Goal: Information Seeking & Learning: Find specific fact

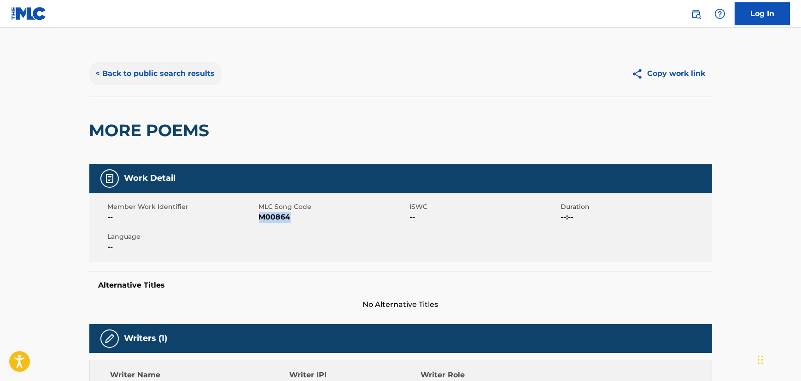
click at [162, 79] on button "< Back to public search results" at bounding box center [155, 73] width 132 height 23
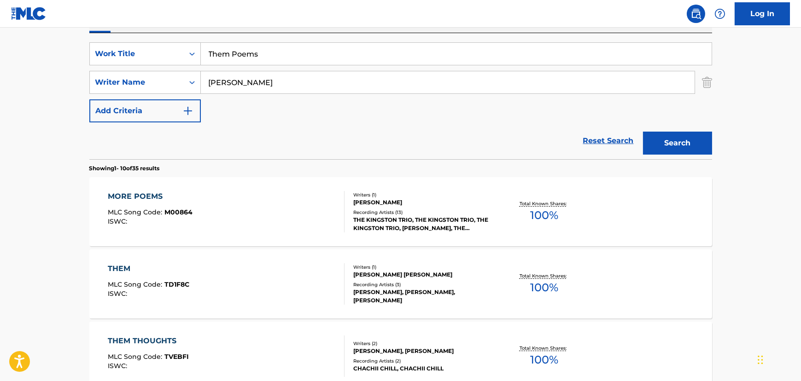
click at [221, 65] on div "Them Poems" at bounding box center [456, 53] width 511 height 23
click at [218, 58] on input "Them Poems" at bounding box center [456, 54] width 511 height 22
paste input "I'm Coming Out"
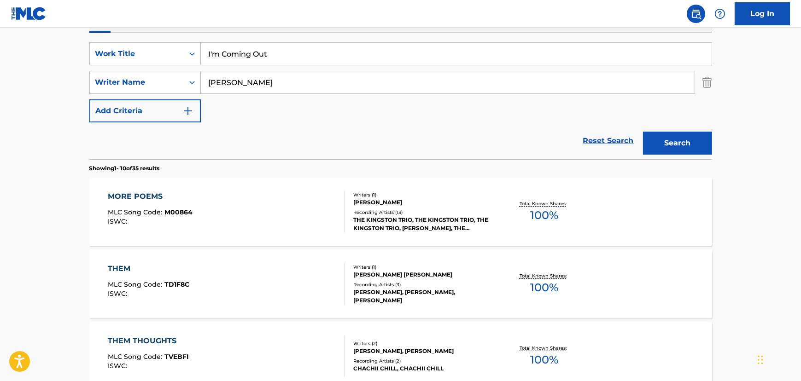
type input "I'm Coming Out"
click at [280, 86] on input "[PERSON_NAME]" at bounding box center [448, 82] width 494 height 22
click at [643, 132] on button "Search" at bounding box center [677, 143] width 69 height 23
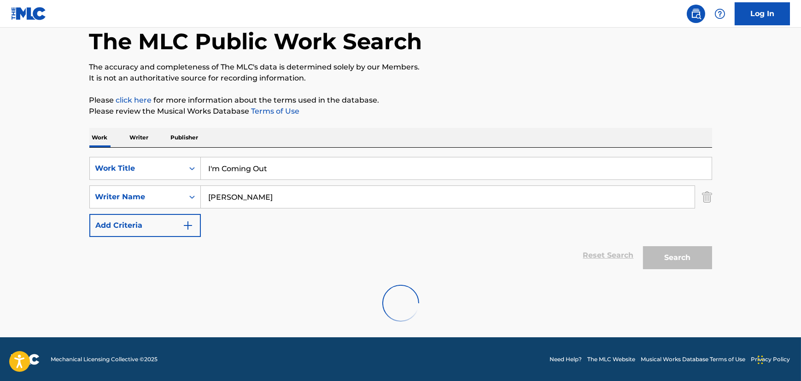
scroll to position [18, 0]
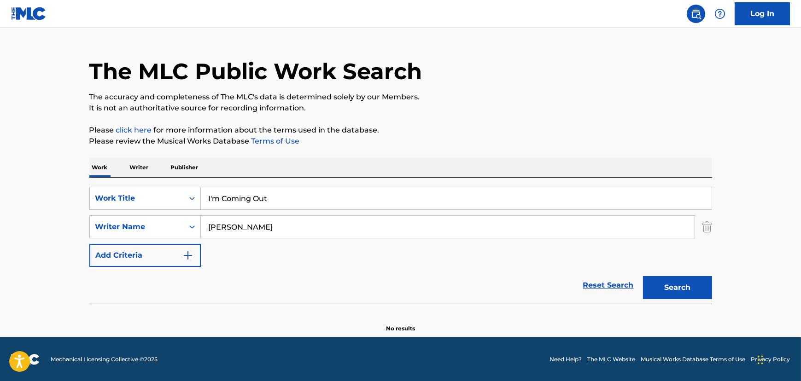
click at [643, 276] on button "Search" at bounding box center [677, 287] width 69 height 23
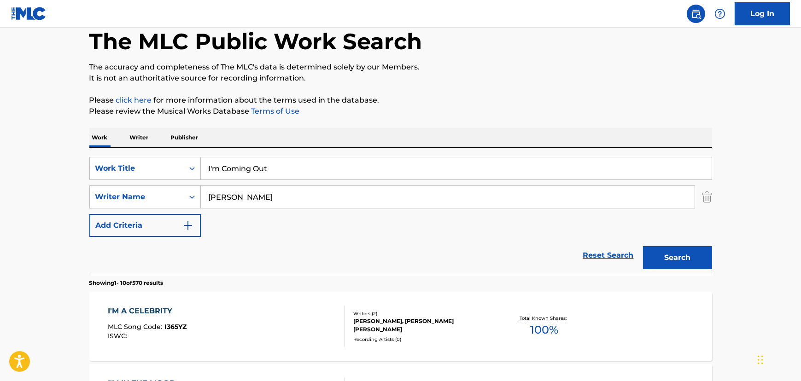
scroll to position [163, 0]
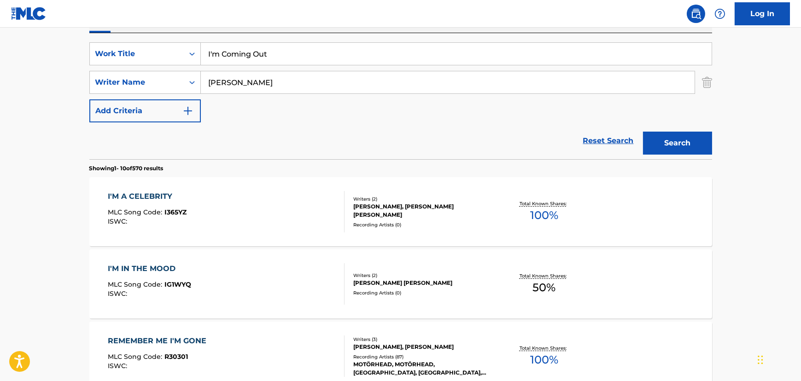
click at [225, 79] on input "[PERSON_NAME]" at bounding box center [448, 82] width 494 height 22
type input "[PERSON_NAME]"
click at [643, 132] on button "Search" at bounding box center [677, 143] width 69 height 23
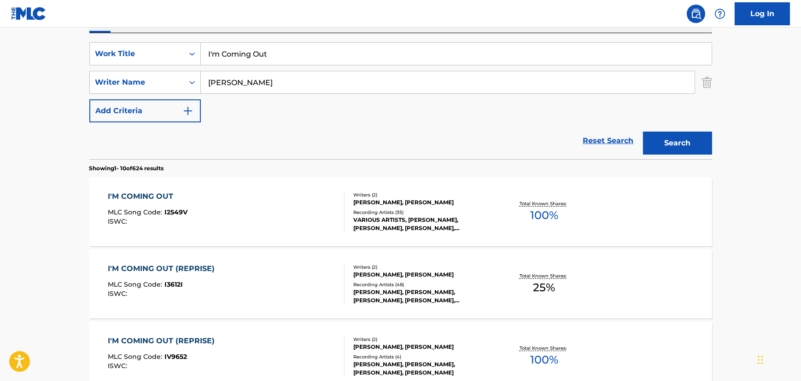
click at [257, 227] on div "I'M COMING OUT MLC Song Code : I2549V ISWC :" at bounding box center [226, 211] width 237 height 41
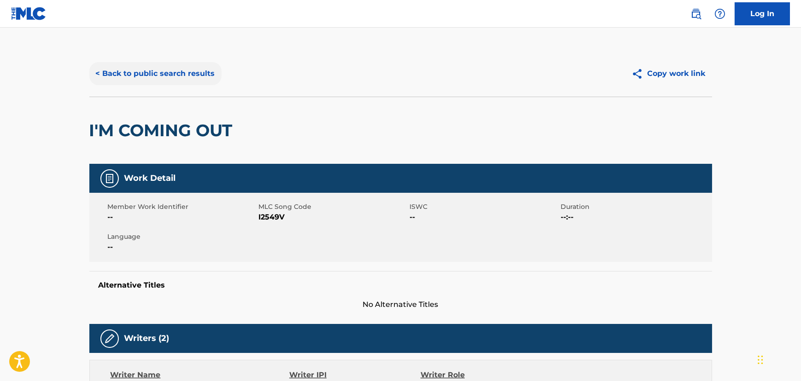
click at [136, 68] on button "< Back to public search results" at bounding box center [155, 73] width 132 height 23
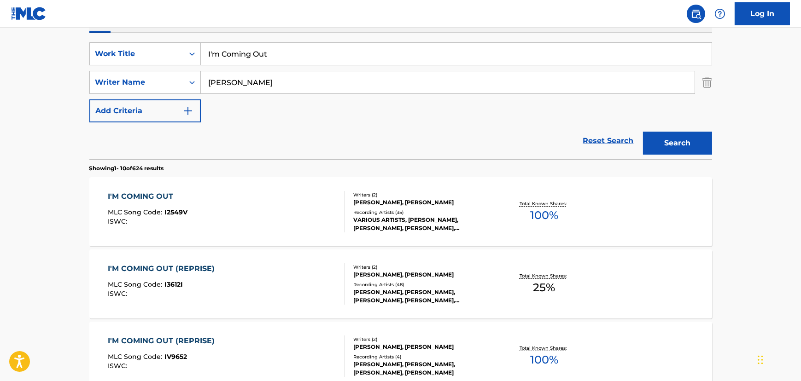
click at [228, 55] on input "I'm Coming Out" at bounding box center [456, 54] width 511 height 22
paste input "You Can't Hurry God"
type input "You Can't Hurry God"
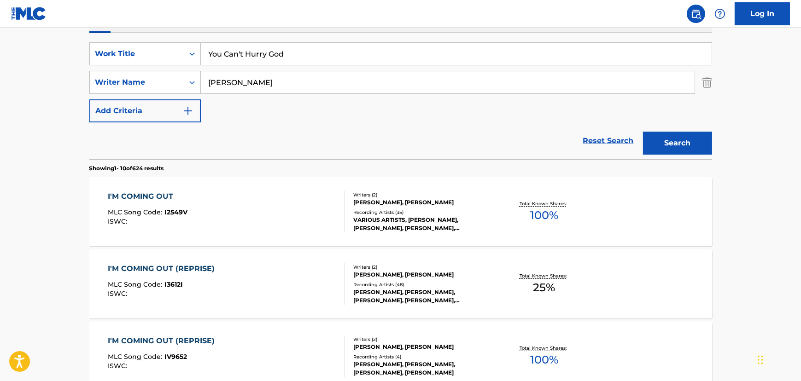
click at [643, 132] on button "Search" at bounding box center [677, 143] width 69 height 23
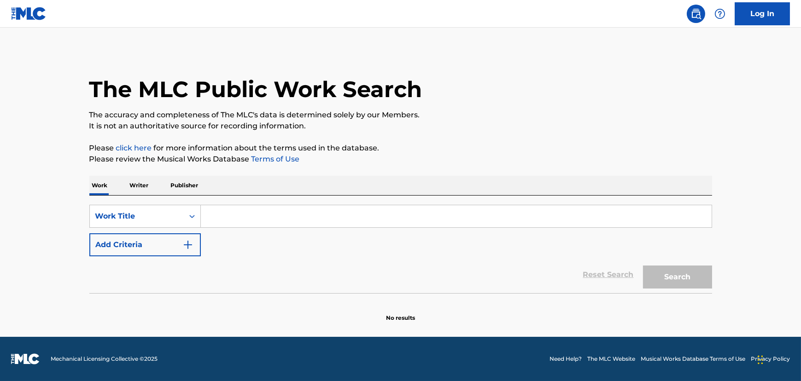
click at [276, 211] on input "Search Form" at bounding box center [456, 216] width 511 height 22
paste input "You Need Him"
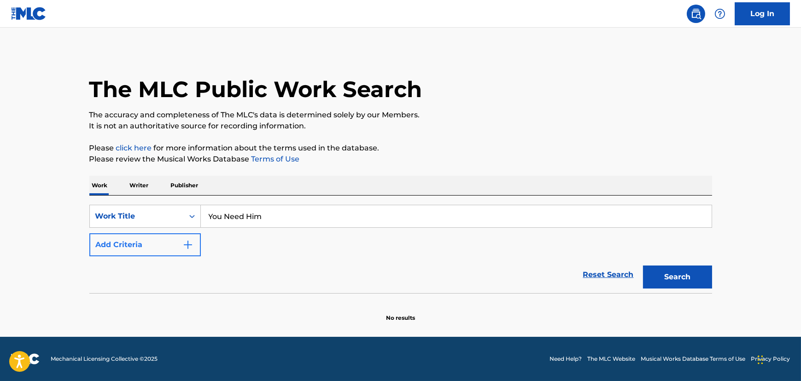
type input "You Need Him"
click at [180, 241] on button "Add Criteria" at bounding box center [145, 245] width 112 height 23
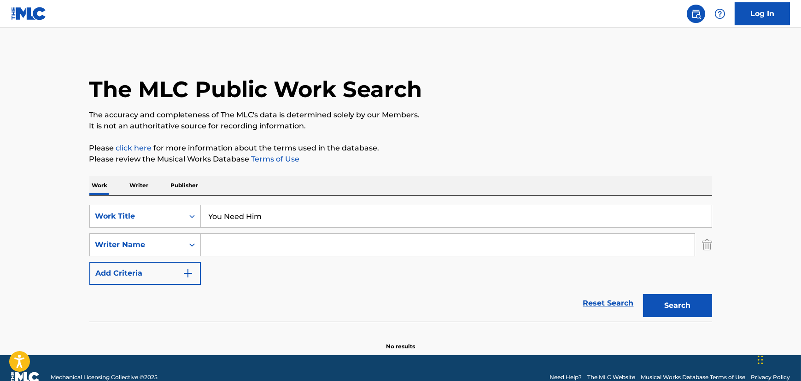
click at [228, 246] on input "Search Form" at bounding box center [448, 245] width 494 height 22
type input "[PERSON_NAME]"
click at [643, 294] on button "Search" at bounding box center [677, 305] width 69 height 23
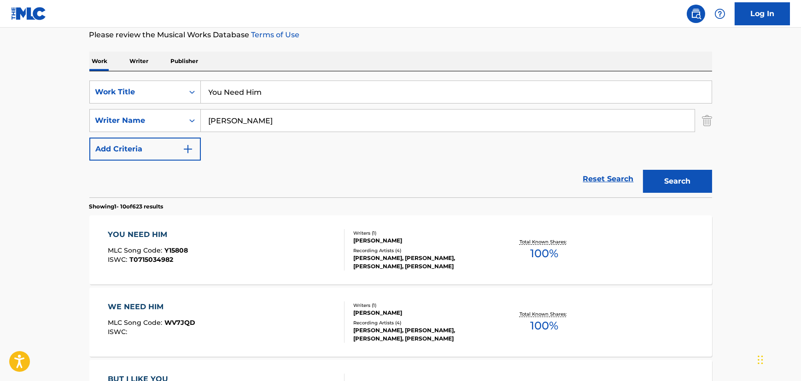
scroll to position [125, 0]
click at [211, 241] on div "YOU NEED HIM MLC Song Code : Y15808 ISWC : T0715034982" at bounding box center [226, 249] width 237 height 41
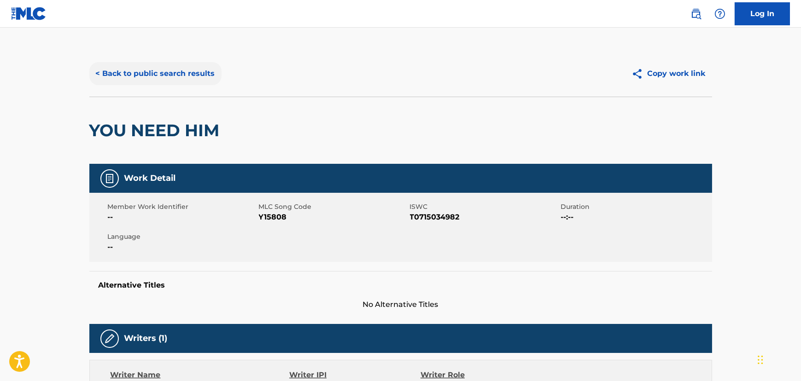
click at [181, 74] on button "< Back to public search results" at bounding box center [155, 73] width 132 height 23
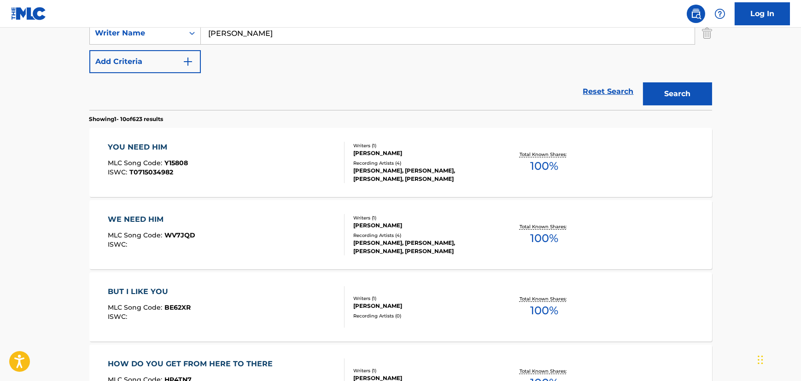
scroll to position [209, 0]
